Goal: Task Accomplishment & Management: Manage account settings

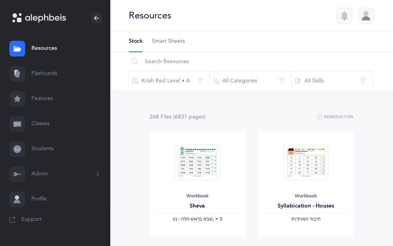
click at [49, 78] on link "Flashcards" at bounding box center [55, 73] width 110 height 25
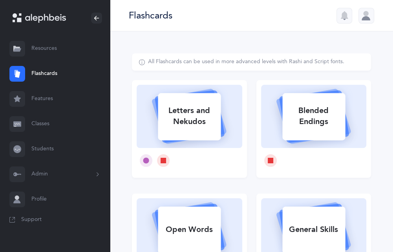
click at [45, 96] on link "Features" at bounding box center [55, 98] width 110 height 25
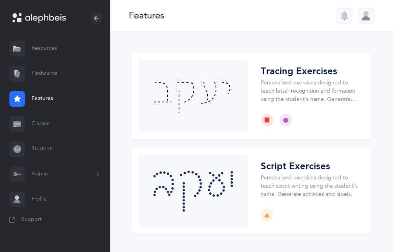
click at [47, 123] on link "Classes" at bounding box center [55, 123] width 110 height 25
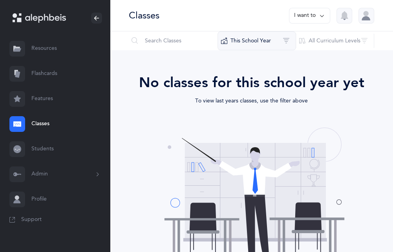
click at [252, 41] on button "This School Year" at bounding box center [256, 40] width 78 height 19
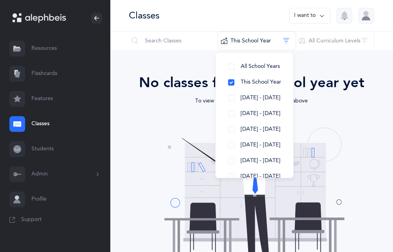
click at [321, 64] on div "Grade Level/Name Curriculum Teacher School Year The end Opps, something went wr…" at bounding box center [251, 193] width 283 height 287
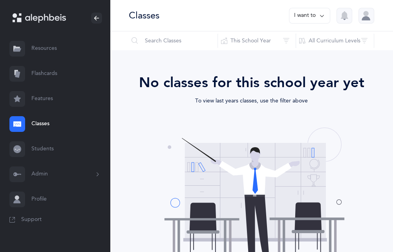
click at [320, 20] on icon at bounding box center [321, 15] width 6 height 9
click at [297, 52] on button "Add new" at bounding box center [302, 54] width 44 height 14
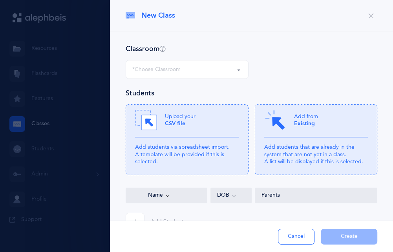
click at [194, 71] on div "*Choose Classroom" at bounding box center [186, 69] width 109 height 13
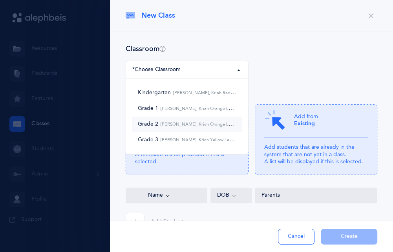
click at [168, 124] on small "[PERSON_NAME], Kriah Orange Level • A" at bounding box center [201, 124] width 86 height 5
select select "431"
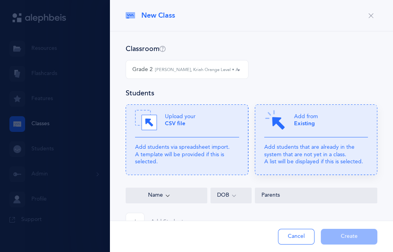
click at [289, 118] on div "Add from Existing" at bounding box center [316, 123] width 104 height 28
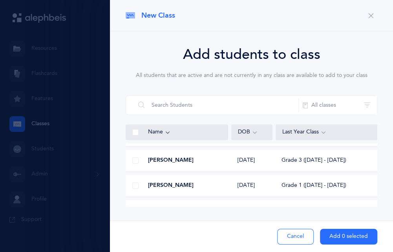
scroll to position [510, 0]
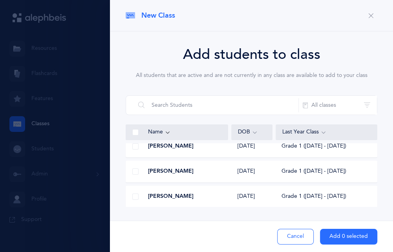
click at [135, 147] on span at bounding box center [135, 146] width 6 height 6
click at [0, 0] on input "checkbox" at bounding box center [0, 0] width 0 height 0
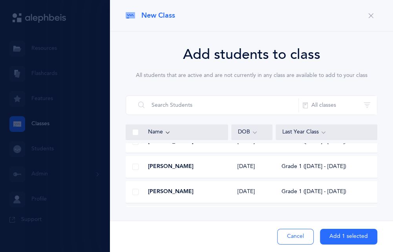
scroll to position [980, 0]
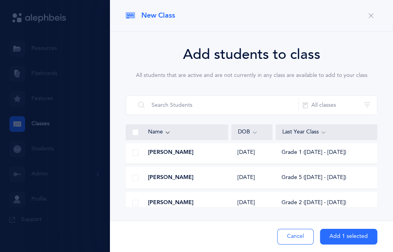
click at [134, 152] on span at bounding box center [135, 152] width 6 height 6
click at [0, 0] on input "checkbox" at bounding box center [0, 0] width 0 height 0
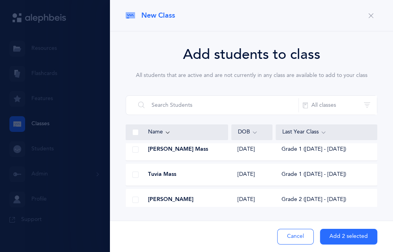
scroll to position [1098, 0]
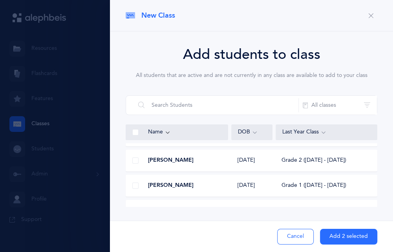
click at [134, 183] on span at bounding box center [135, 185] width 6 height 6
click at [0, 0] on input "checkbox" at bounding box center [0, 0] width 0 height 0
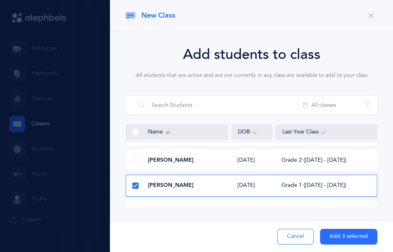
click at [344, 233] on button "Add 3 selected" at bounding box center [348, 237] width 57 height 16
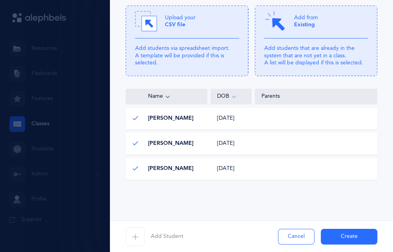
scroll to position [0, 0]
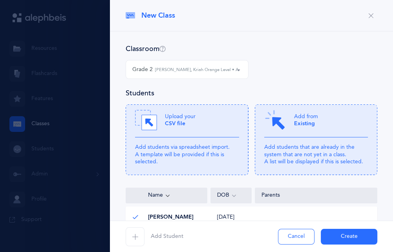
click at [228, 68] on small "[PERSON_NAME], Kriah Orange Level • A" at bounding box center [197, 70] width 84 height 7
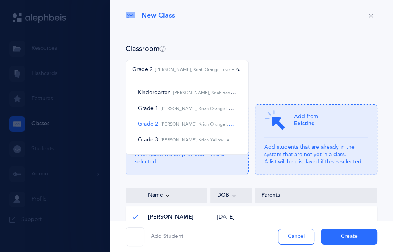
click at [289, 63] on div "Kindergarten Grade 1 Grade 2 Grade 3 Grade 2 [PERSON_NAME], Kriah Orange Level …" at bounding box center [251, 74] width 258 height 28
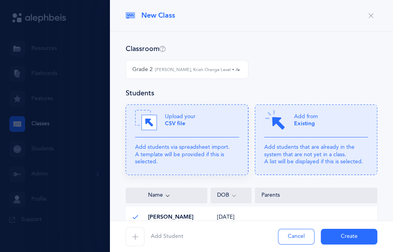
scroll to position [99, 0]
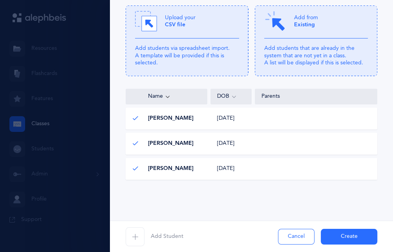
click at [129, 244] on span "button" at bounding box center [134, 236] width 19 height 19
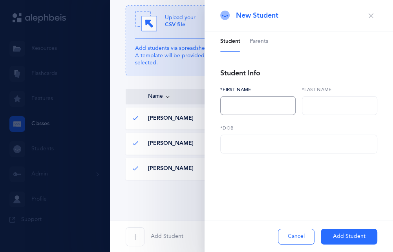
click at [238, 105] on input "text" at bounding box center [257, 105] width 75 height 19
type input "[PERSON_NAME]"
click at [312, 103] on input "text" at bounding box center [339, 105] width 75 height 19
type input "Marozov"
click at [246, 146] on input "text" at bounding box center [298, 144] width 157 height 19
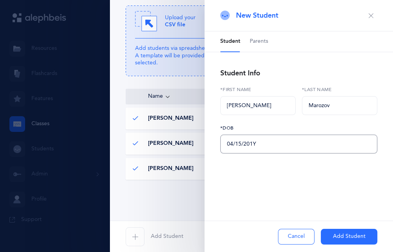
type input "[DATE]"
click at [355, 238] on button "Add Student" at bounding box center [348, 237] width 56 height 16
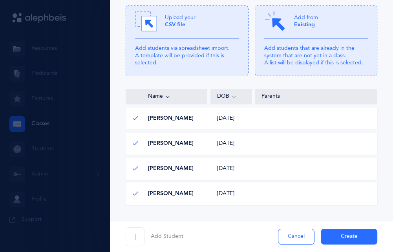
click at [345, 235] on button "Create" at bounding box center [348, 237] width 56 height 16
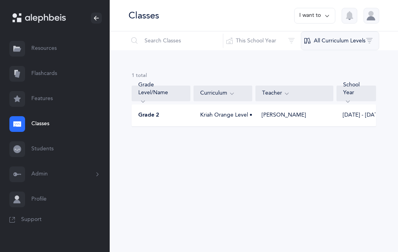
click at [313, 39] on button "All Curriculum Levels" at bounding box center [340, 40] width 78 height 19
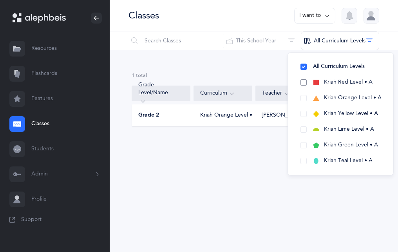
click at [304, 82] on button "Kriah Red Level • A" at bounding box center [341, 83] width 93 height 16
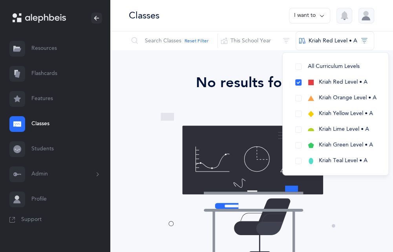
click at [251, 70] on div "Grade Level/Name Curriculum Teacher School Year The end Opps, something went wr…" at bounding box center [251, 168] width 283 height 237
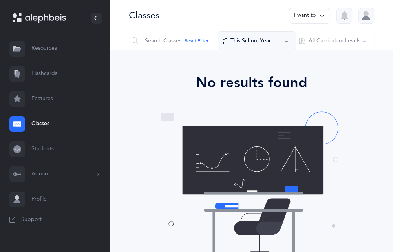
click at [233, 38] on button "This School Year" at bounding box center [256, 40] width 78 height 19
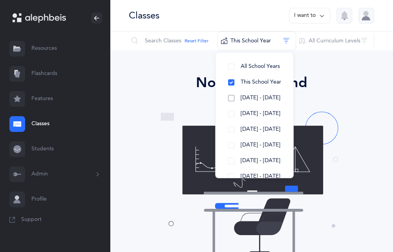
click at [230, 99] on button "[DATE] - [DATE]" at bounding box center [254, 98] width 65 height 16
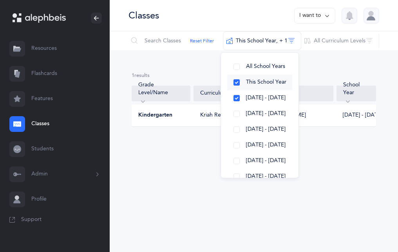
click at [237, 82] on button "This School Year" at bounding box center [259, 83] width 65 height 16
click at [238, 85] on button "This School Year" at bounding box center [259, 83] width 65 height 16
click at [236, 96] on button "[DATE] - [DATE]" at bounding box center [259, 98] width 65 height 16
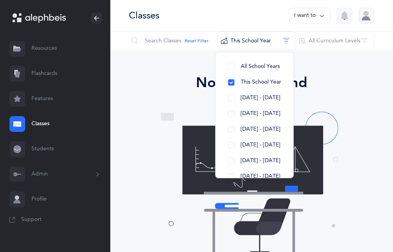
click at [180, 155] on img at bounding box center [251, 182] width 186 height 147
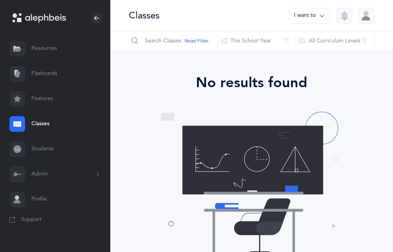
click at [157, 41] on input "text" at bounding box center [172, 40] width 89 height 19
click at [42, 124] on link "Classes" at bounding box center [55, 123] width 110 height 25
click at [318, 40] on button "All Curriculum Levels" at bounding box center [334, 40] width 78 height 19
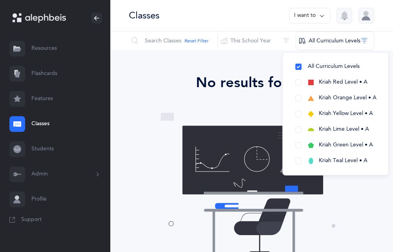
click at [187, 68] on div "Grade Level/Name Curriculum Teacher School Year The end Opps, something went wr…" at bounding box center [251, 168] width 283 height 237
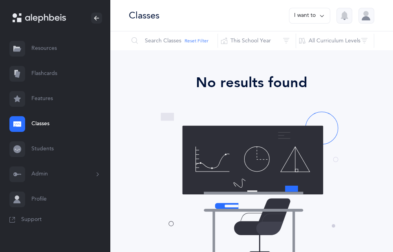
click at [186, 38] on button "Reset Filter" at bounding box center [196, 40] width 24 height 7
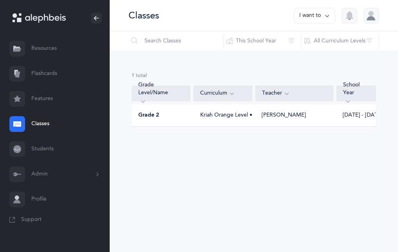
click at [229, 93] on icon at bounding box center [232, 93] width 6 height 9
click at [231, 114] on div "Kriah Orange Level • A" at bounding box center [223, 115] width 59 height 8
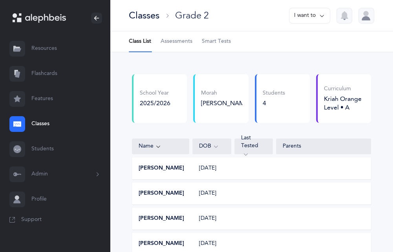
click at [209, 44] on span "Smart Tests" at bounding box center [216, 42] width 29 height 8
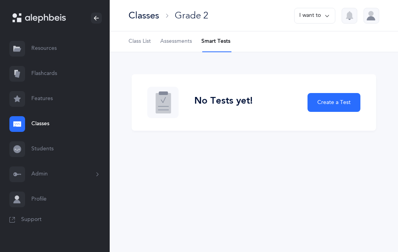
click at [174, 44] on span "Assessments" at bounding box center [176, 42] width 32 height 8
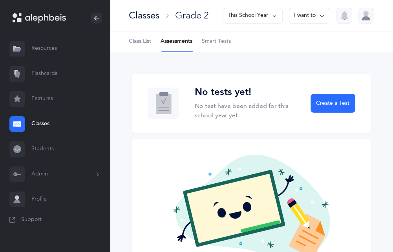
click at [47, 51] on link "Resources" at bounding box center [55, 48] width 110 height 25
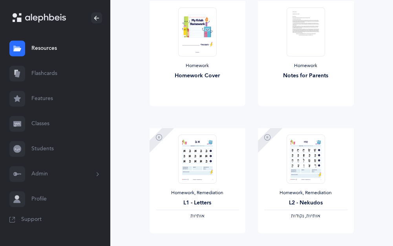
scroll to position [1088, 0]
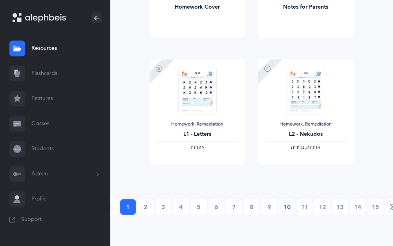
click at [285, 206] on link "10" at bounding box center [287, 207] width 16 height 16
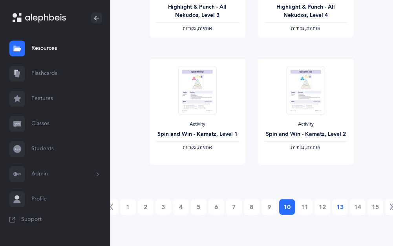
click at [337, 211] on link "13" at bounding box center [340, 207] width 16 height 16
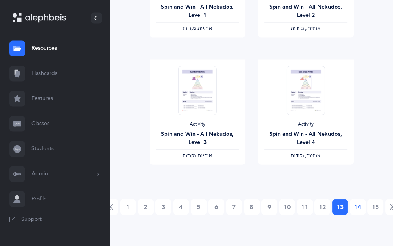
click at [354, 206] on link "14" at bounding box center [357, 207] width 16 height 16
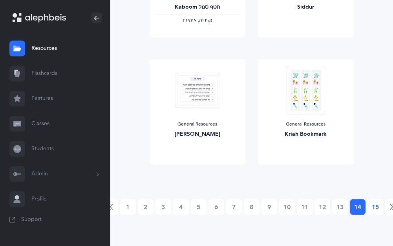
click at [373, 206] on link "15" at bounding box center [375, 207] width 16 height 16
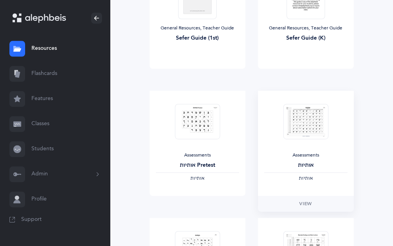
scroll to position [588, 0]
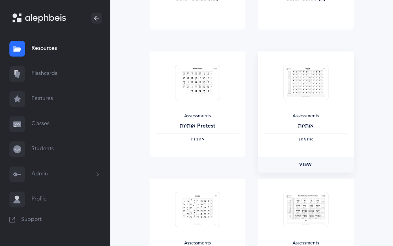
click at [308, 162] on span "View" at bounding box center [305, 164] width 13 height 7
